Goal: Transaction & Acquisition: Purchase product/service

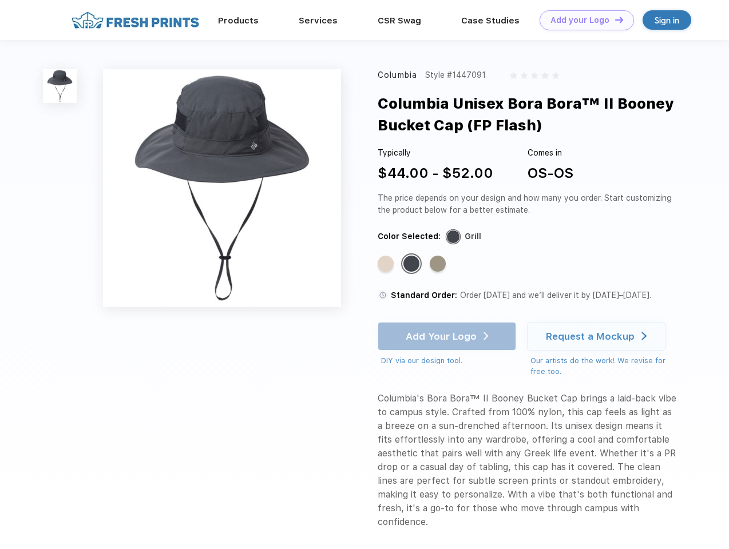
click at [582, 20] on link "Add your Logo Design Tool" at bounding box center [586, 20] width 94 height 20
click at [0, 0] on div "Design Tool" at bounding box center [0, 0] width 0 height 0
click at [614, 19] on link "Add your Logo Design Tool" at bounding box center [586, 20] width 94 height 20
click at [60, 86] on img at bounding box center [60, 86] width 34 height 34
click at [387, 264] on div "Standard Color" at bounding box center [386, 264] width 16 height 16
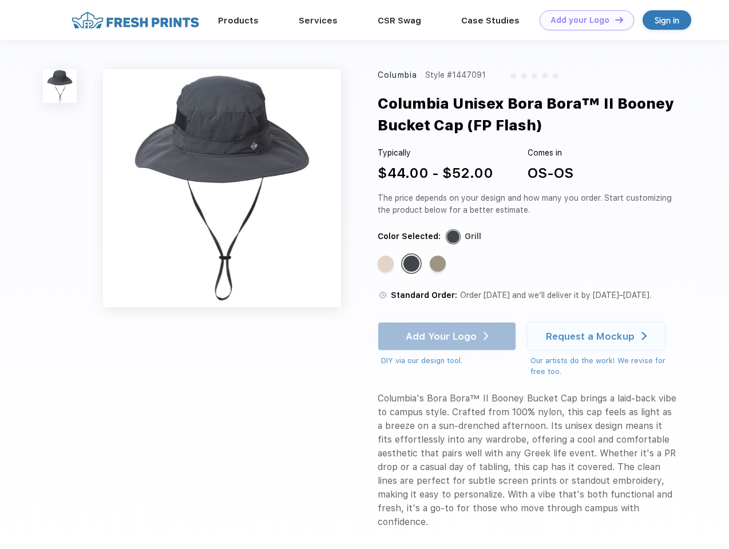
click at [412, 264] on div "Standard Color" at bounding box center [411, 264] width 16 height 16
click at [439, 264] on div "Standard Color" at bounding box center [438, 264] width 16 height 16
click at [448, 336] on div "Add Your Logo DIY via our design tool. Ah shoot! This product isn't up in our d…" at bounding box center [447, 344] width 138 height 45
click at [598, 336] on div "Request a Mockup" at bounding box center [590, 336] width 89 height 11
